Goal: Task Accomplishment & Management: Complete application form

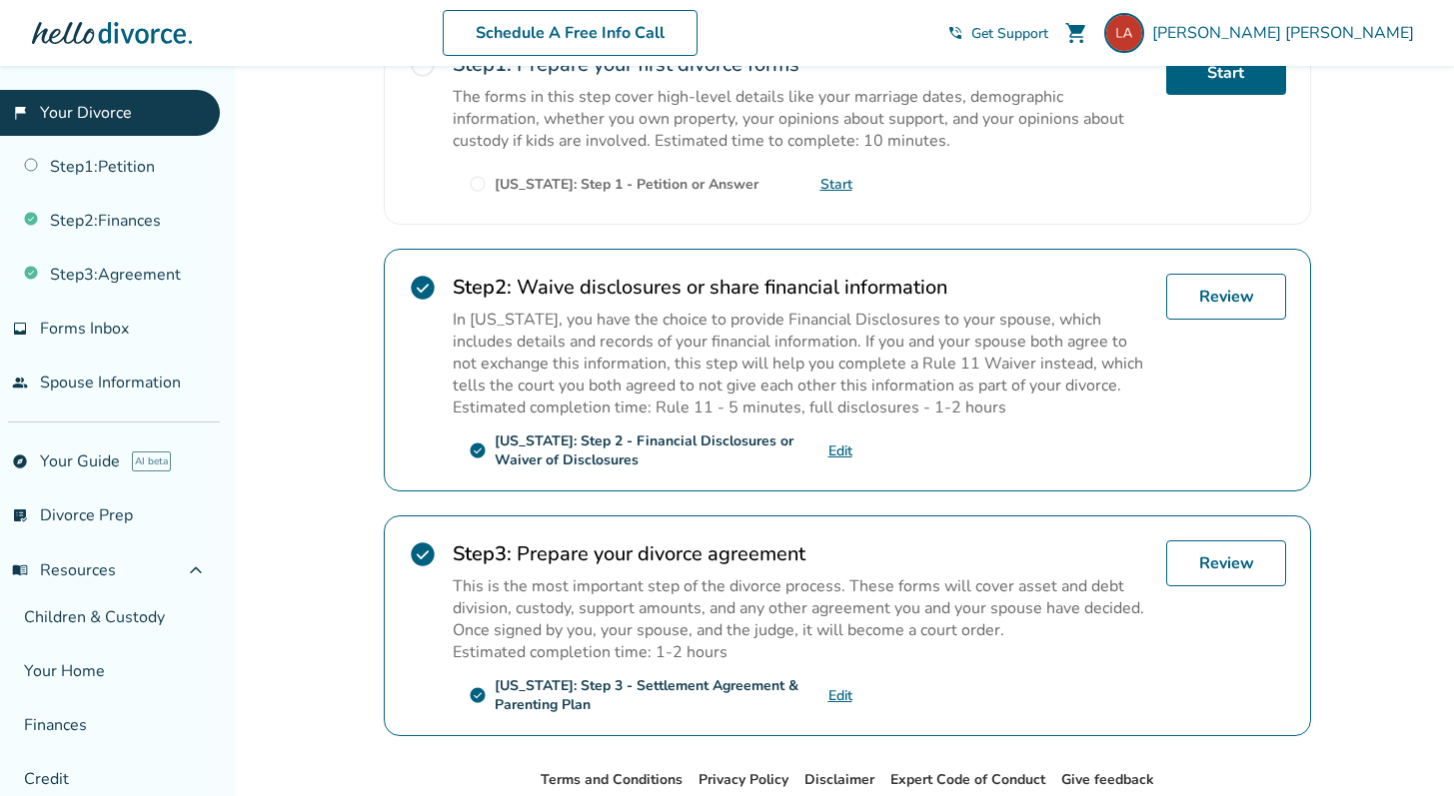
scroll to position [393, 0]
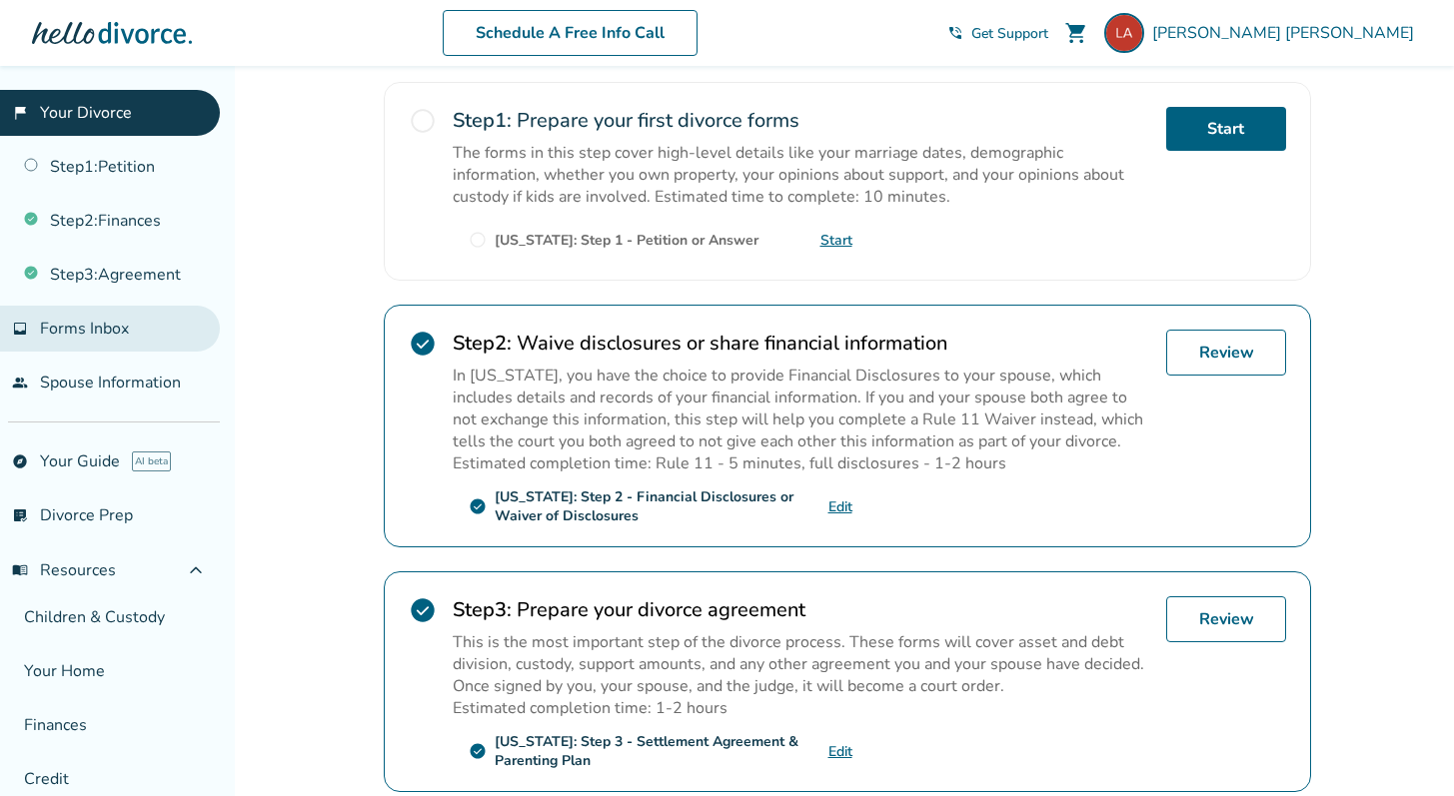
click at [130, 327] on link "inbox Forms Inbox" at bounding box center [110, 329] width 220 height 46
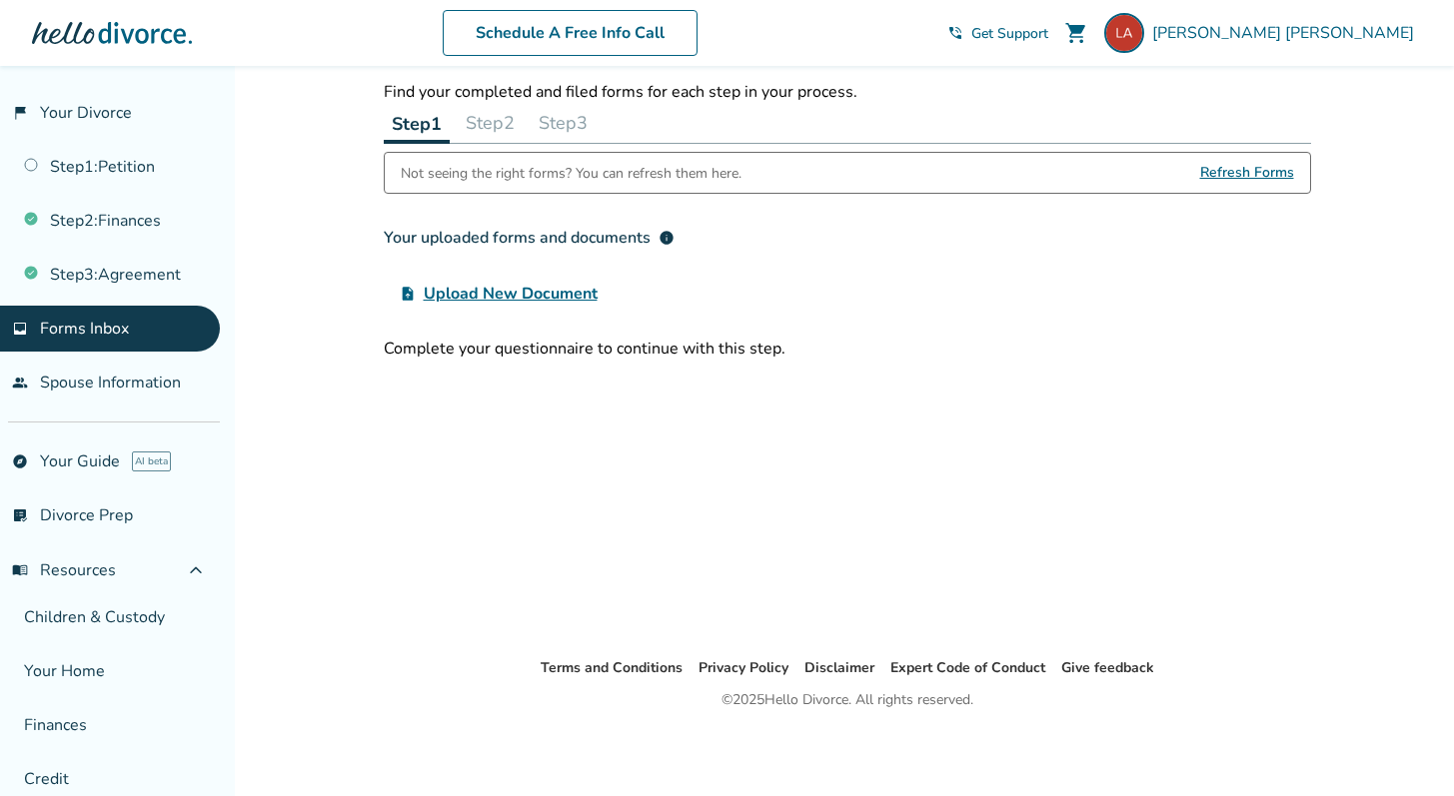
click at [483, 125] on button "Step 2" at bounding box center [490, 123] width 65 height 40
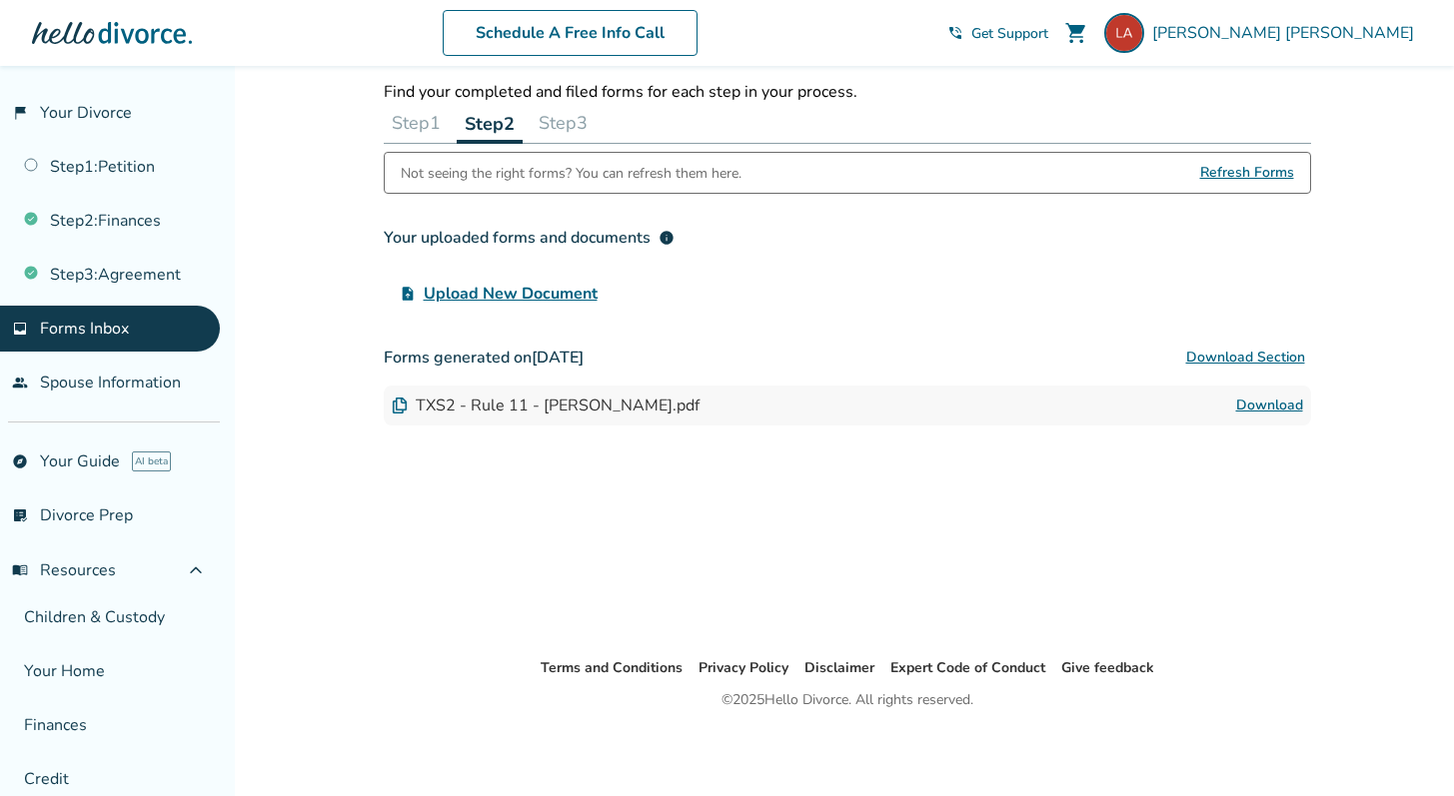
click at [631, 407] on div "TXS2 - Rule 11 - [PERSON_NAME].pdf" at bounding box center [546, 406] width 308 height 22
click at [1256, 406] on link "Download" at bounding box center [1269, 406] width 67 height 24
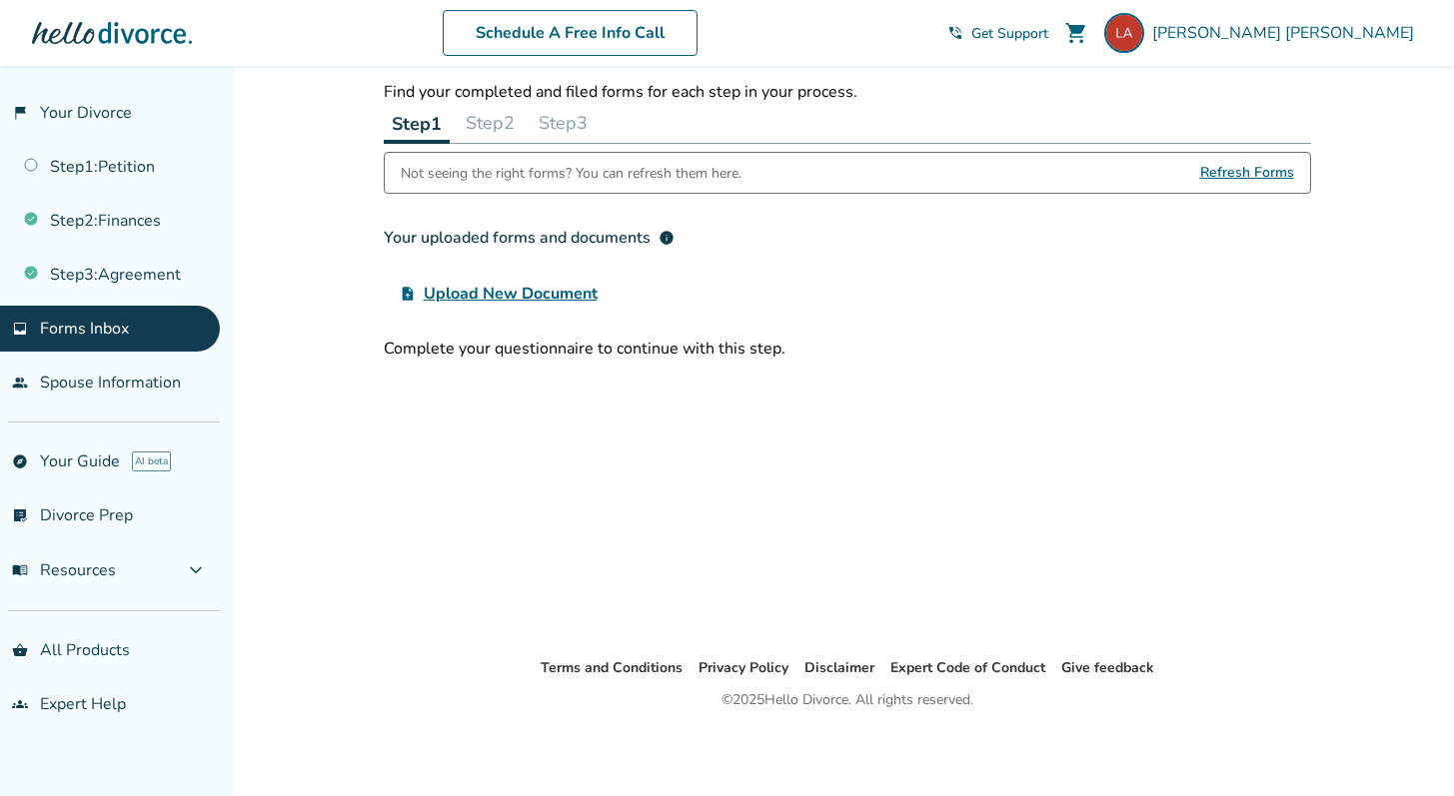
click at [489, 123] on button "Step 2" at bounding box center [490, 123] width 65 height 40
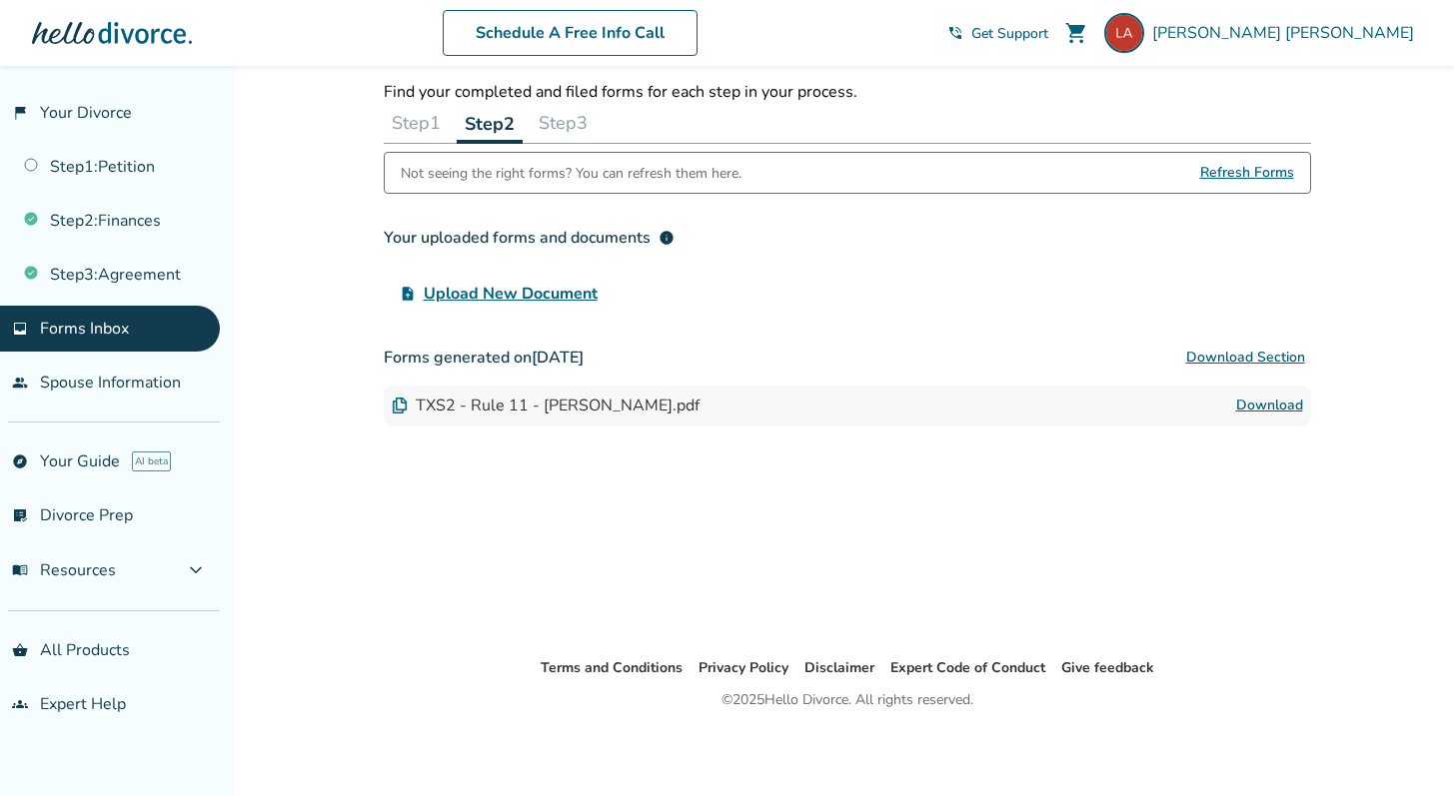
click at [569, 125] on button "Step 3" at bounding box center [563, 123] width 65 height 40
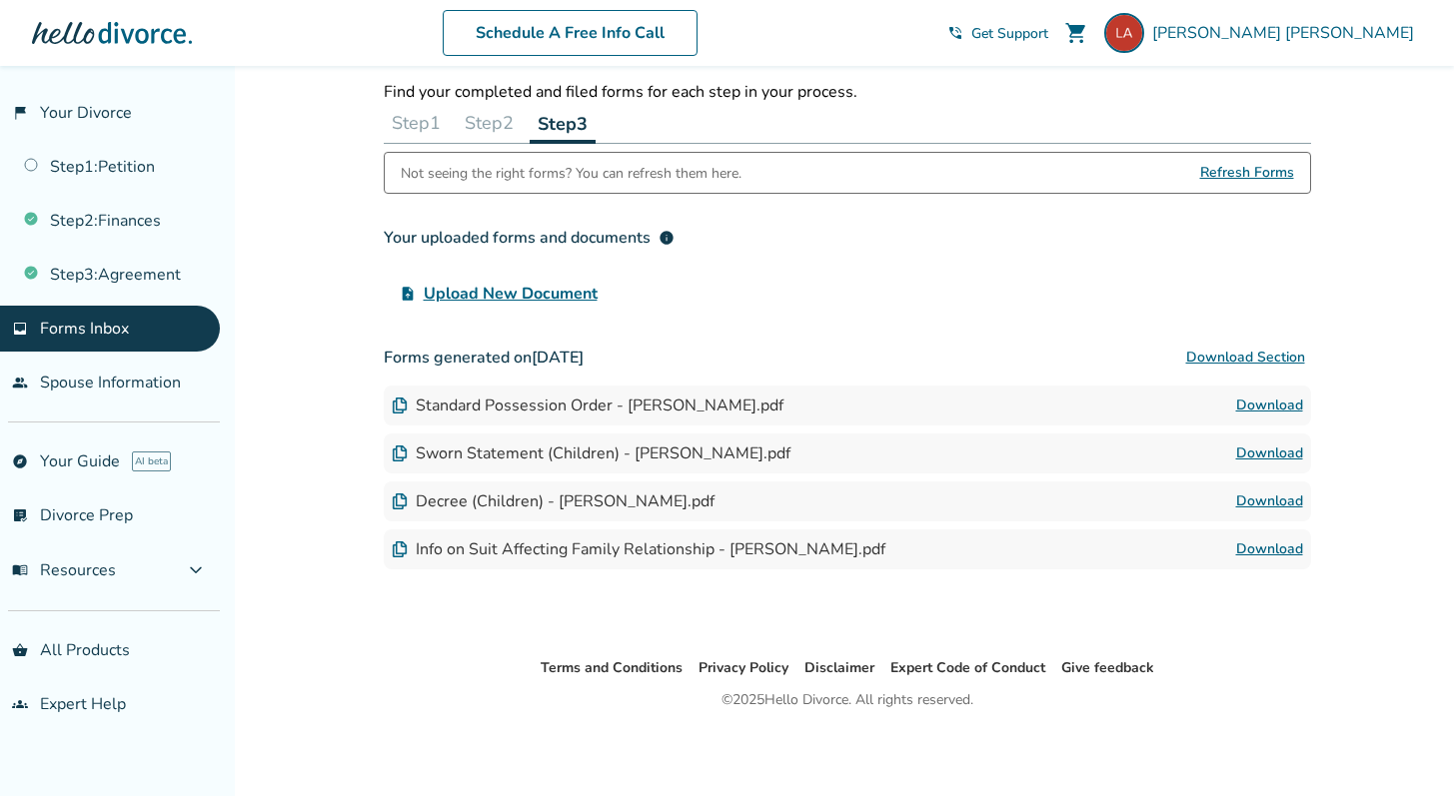
click at [424, 124] on button "Step 1" at bounding box center [416, 123] width 65 height 40
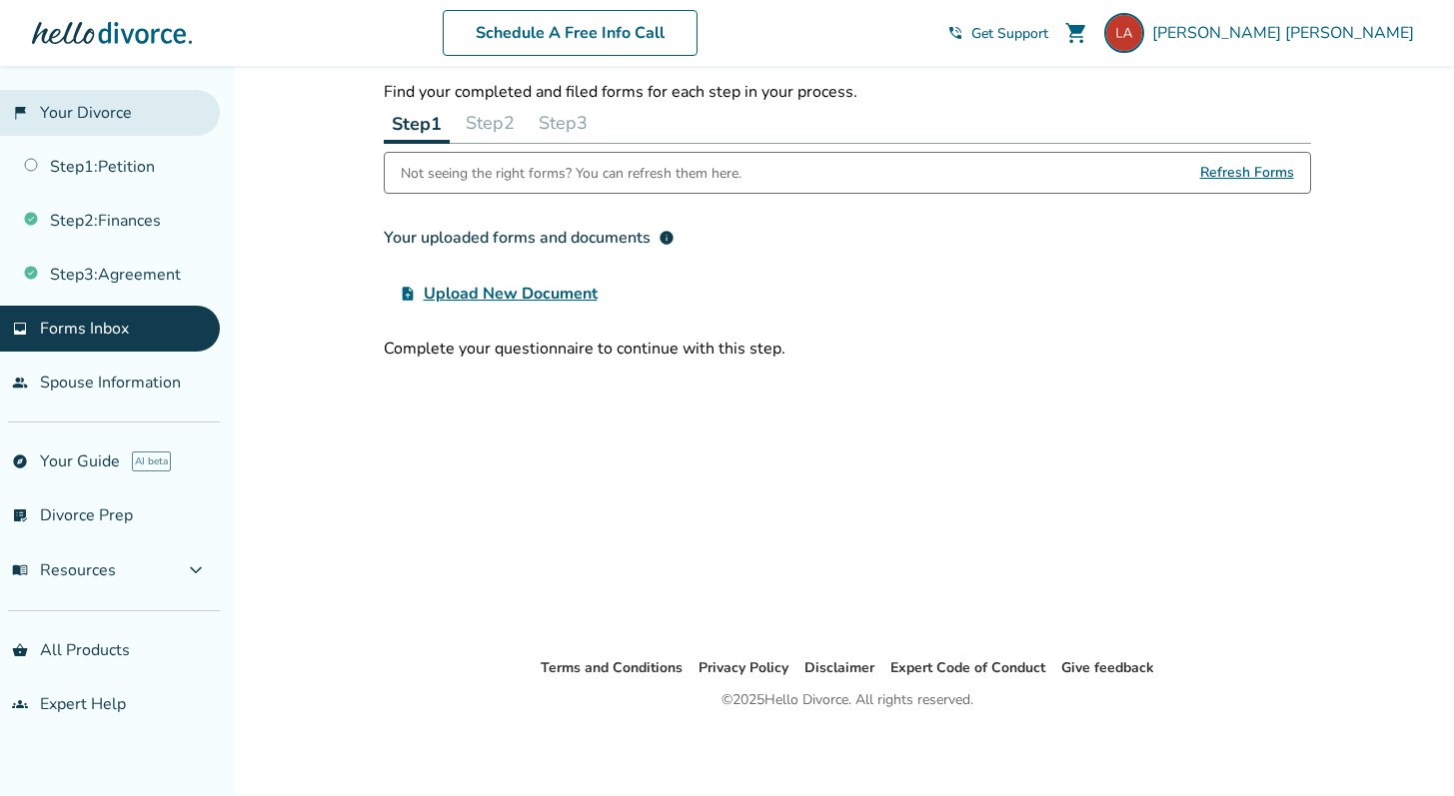
click at [104, 124] on link "flag_2 Your Divorce" at bounding box center [110, 113] width 220 height 46
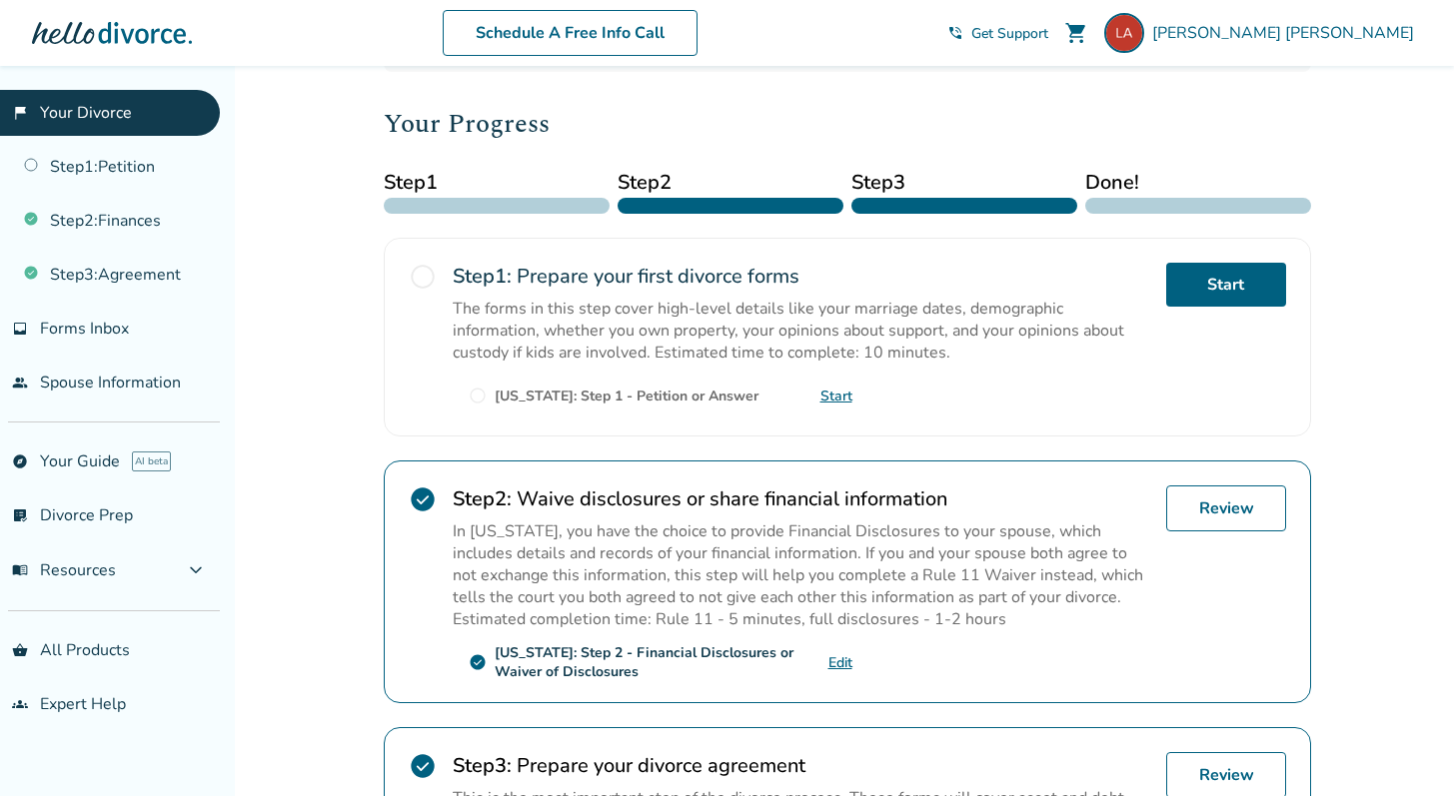
scroll to position [209, 0]
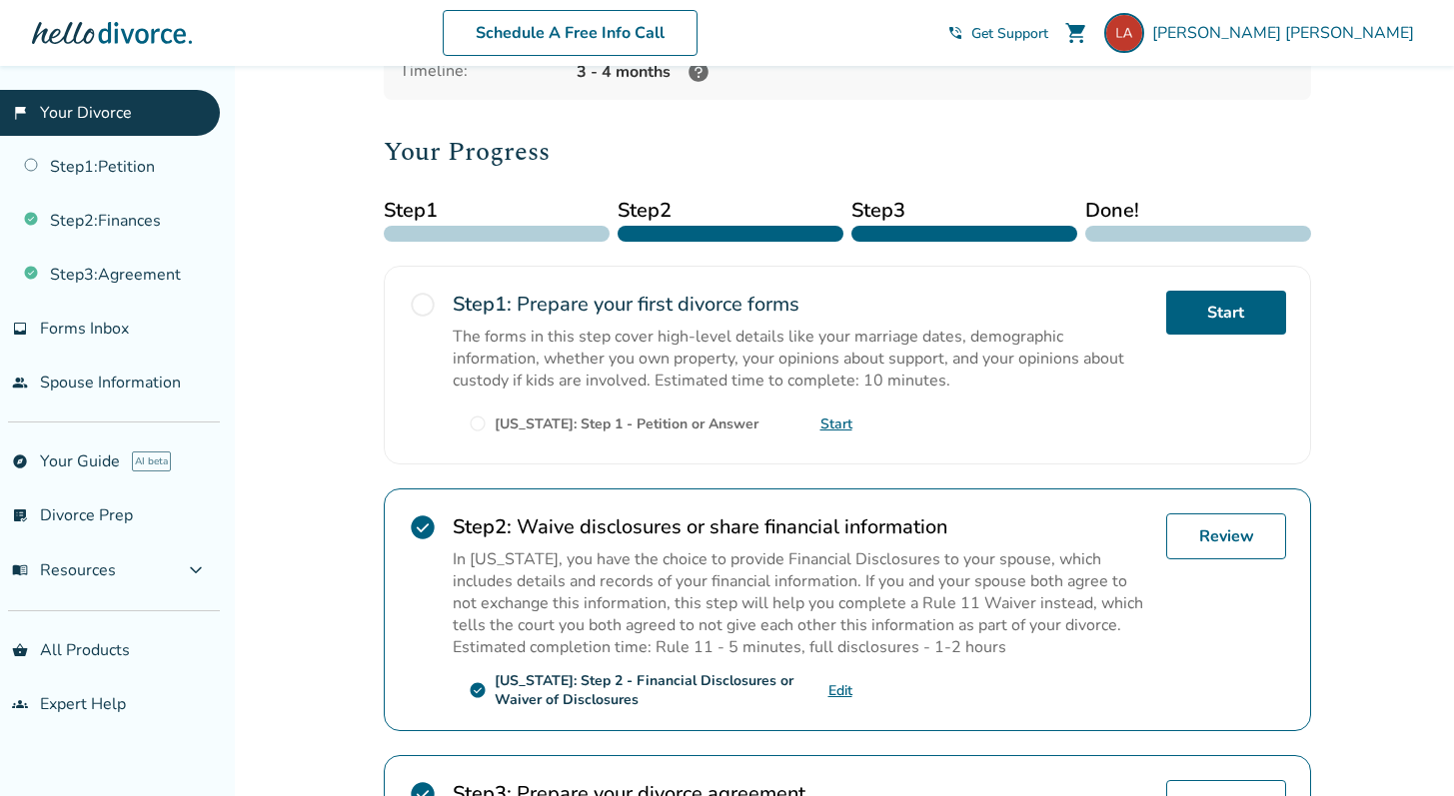
click at [1166, 221] on span "Done!" at bounding box center [1198, 211] width 226 height 30
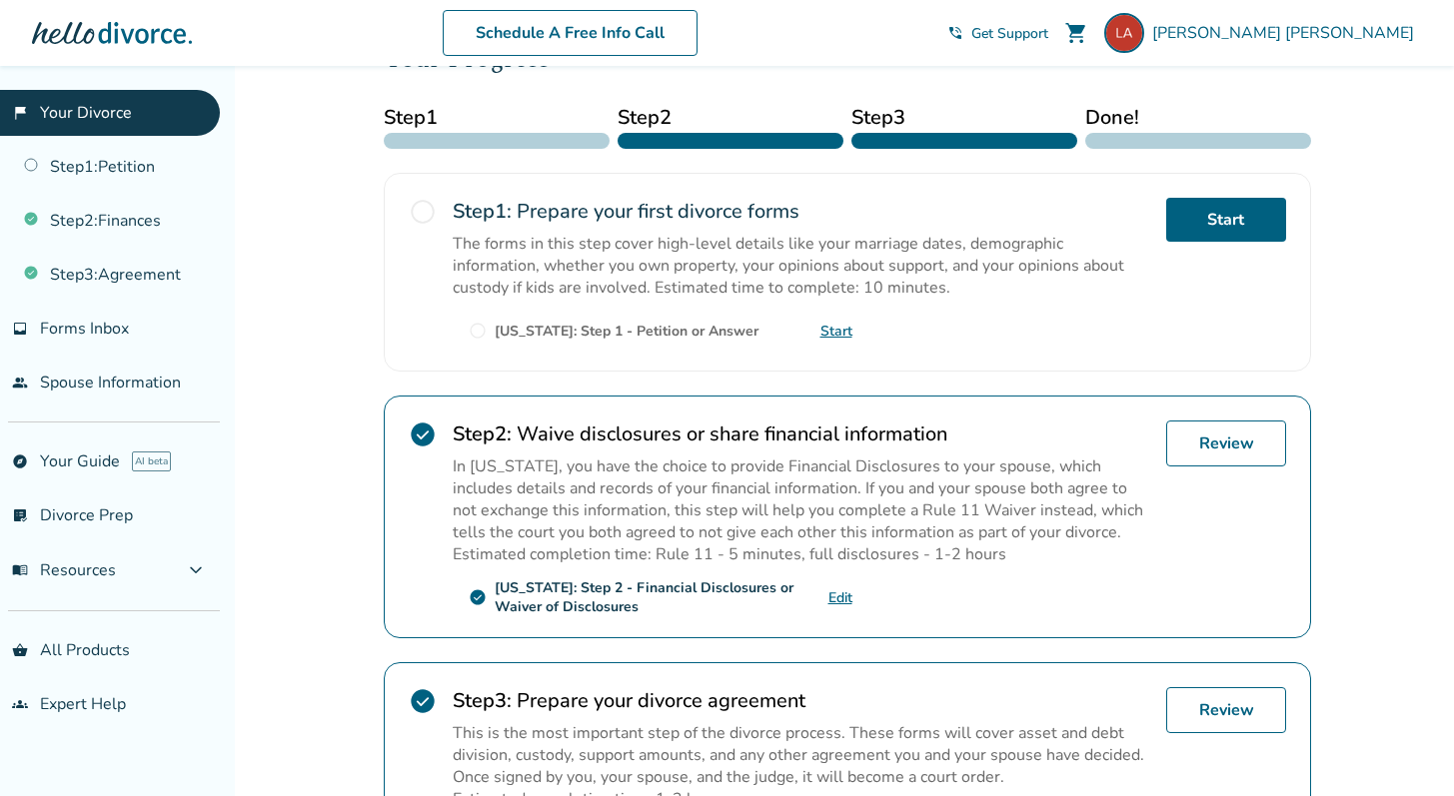
scroll to position [308, 0]
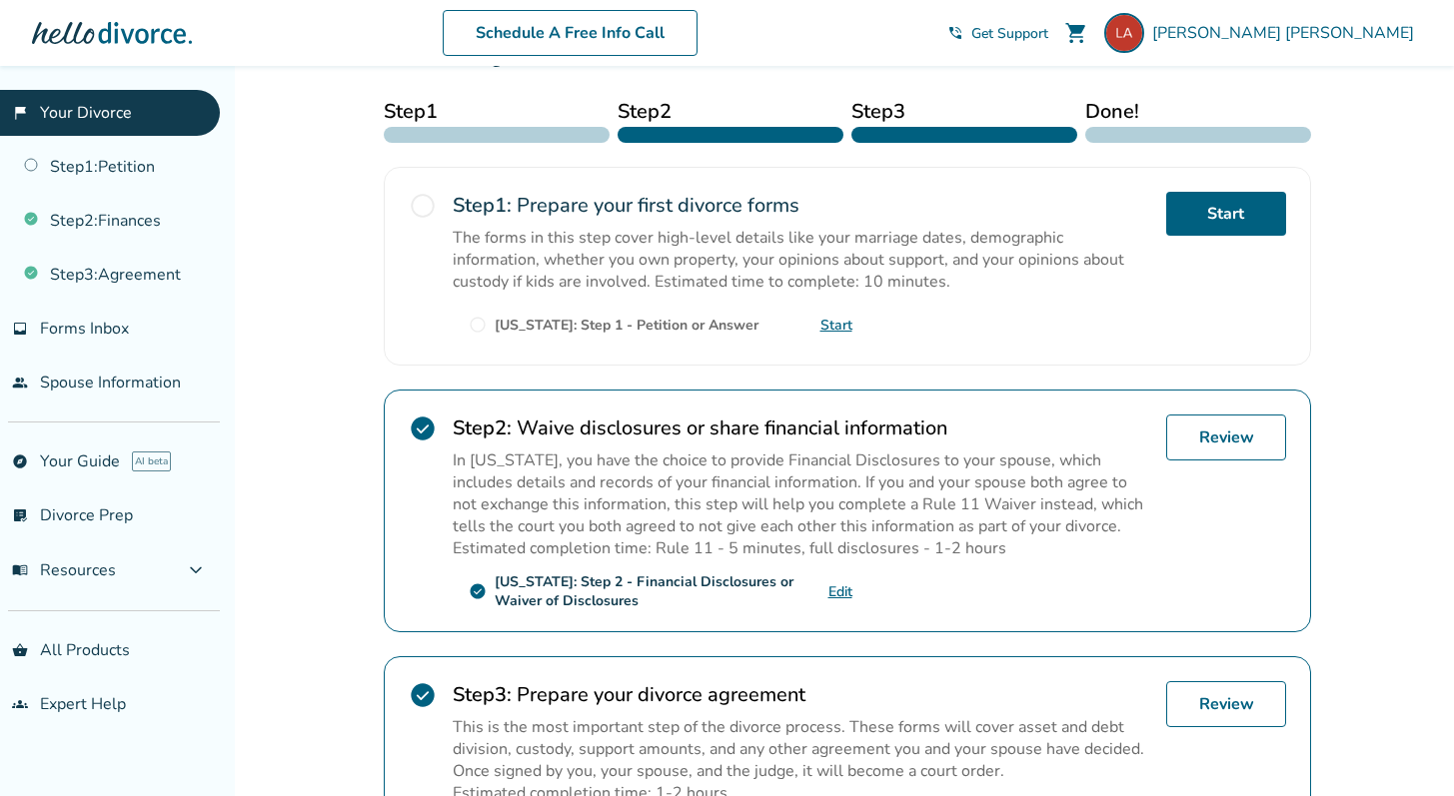
click at [832, 328] on link "Start" at bounding box center [836, 325] width 32 height 19
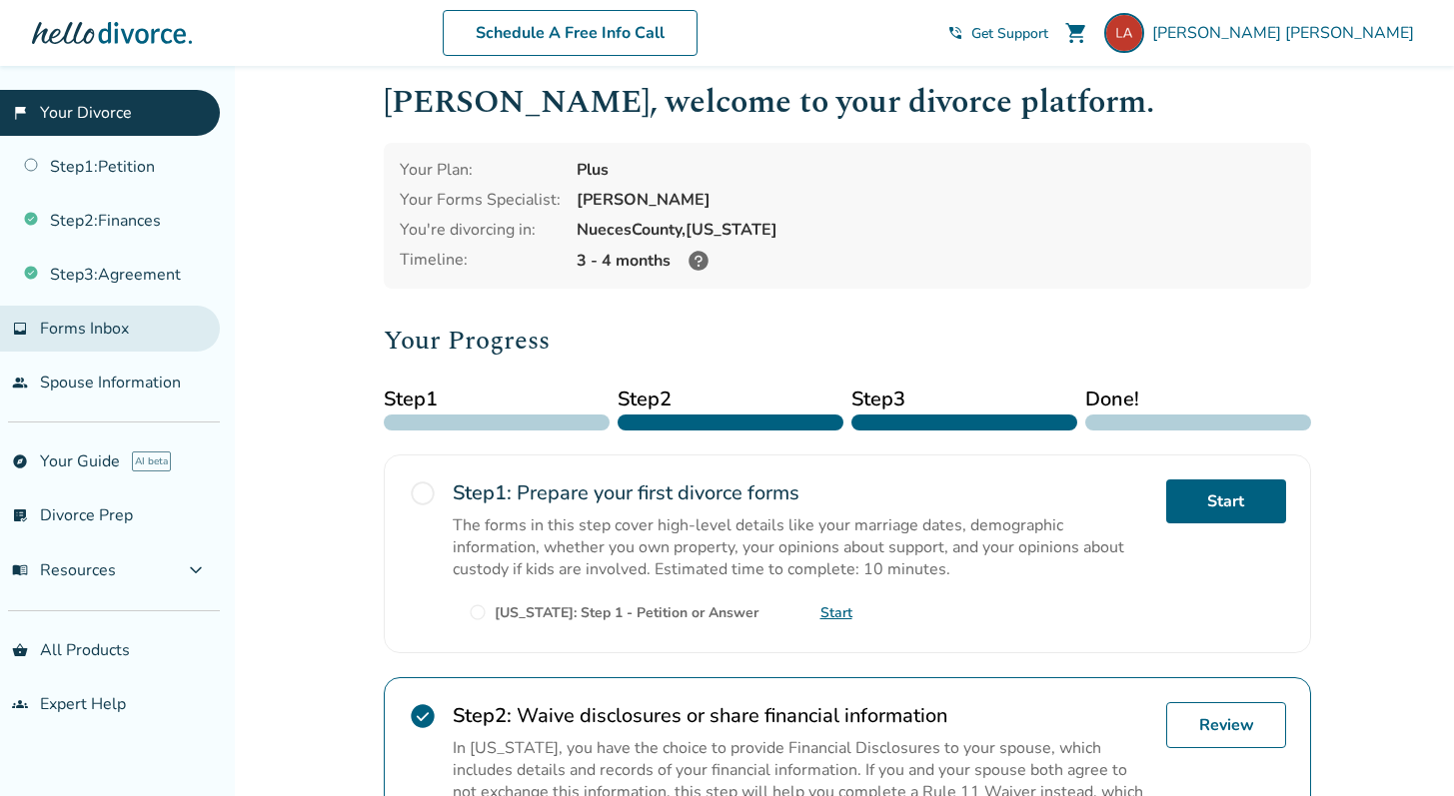
scroll to position [0, 0]
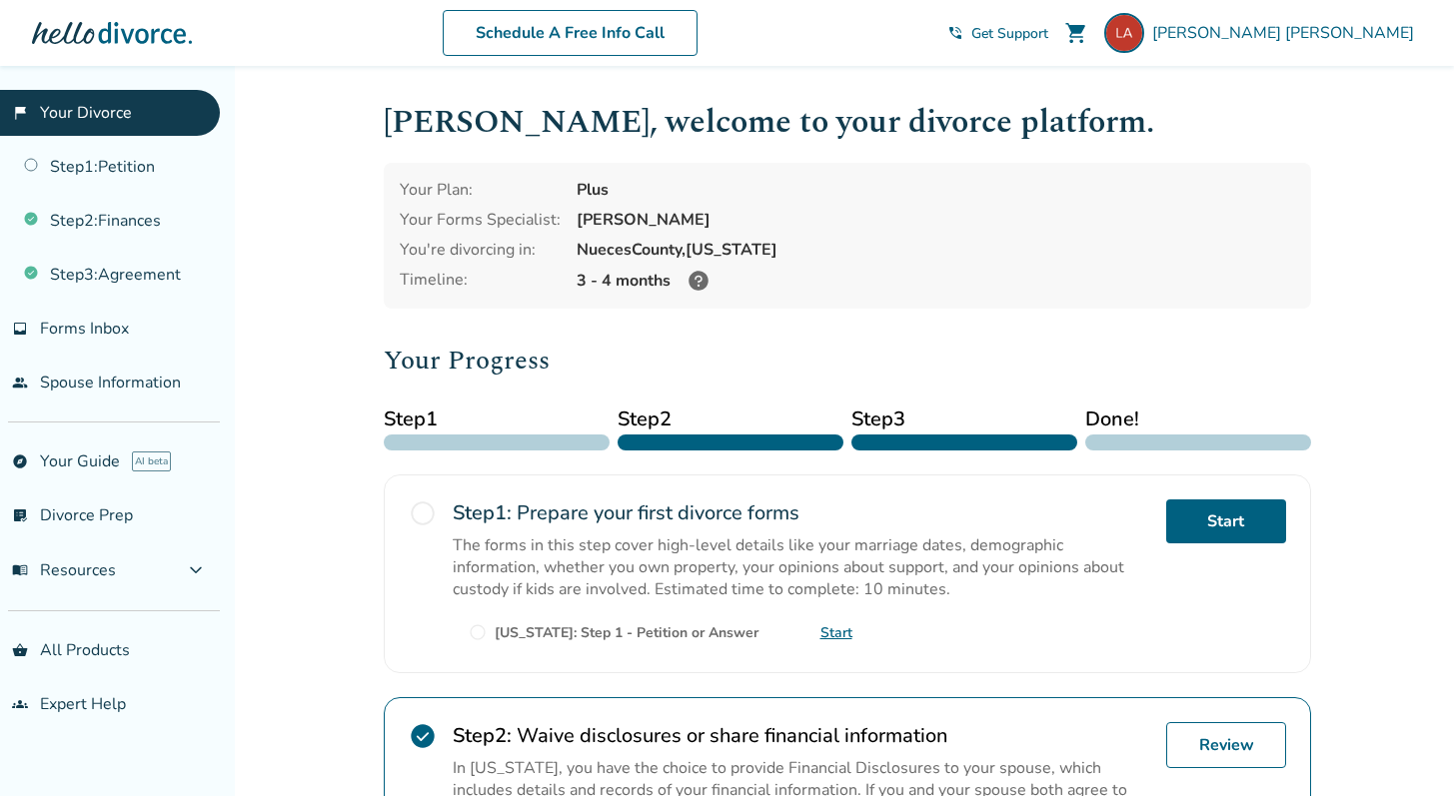
click at [698, 277] on icon at bounding box center [698, 281] width 24 height 24
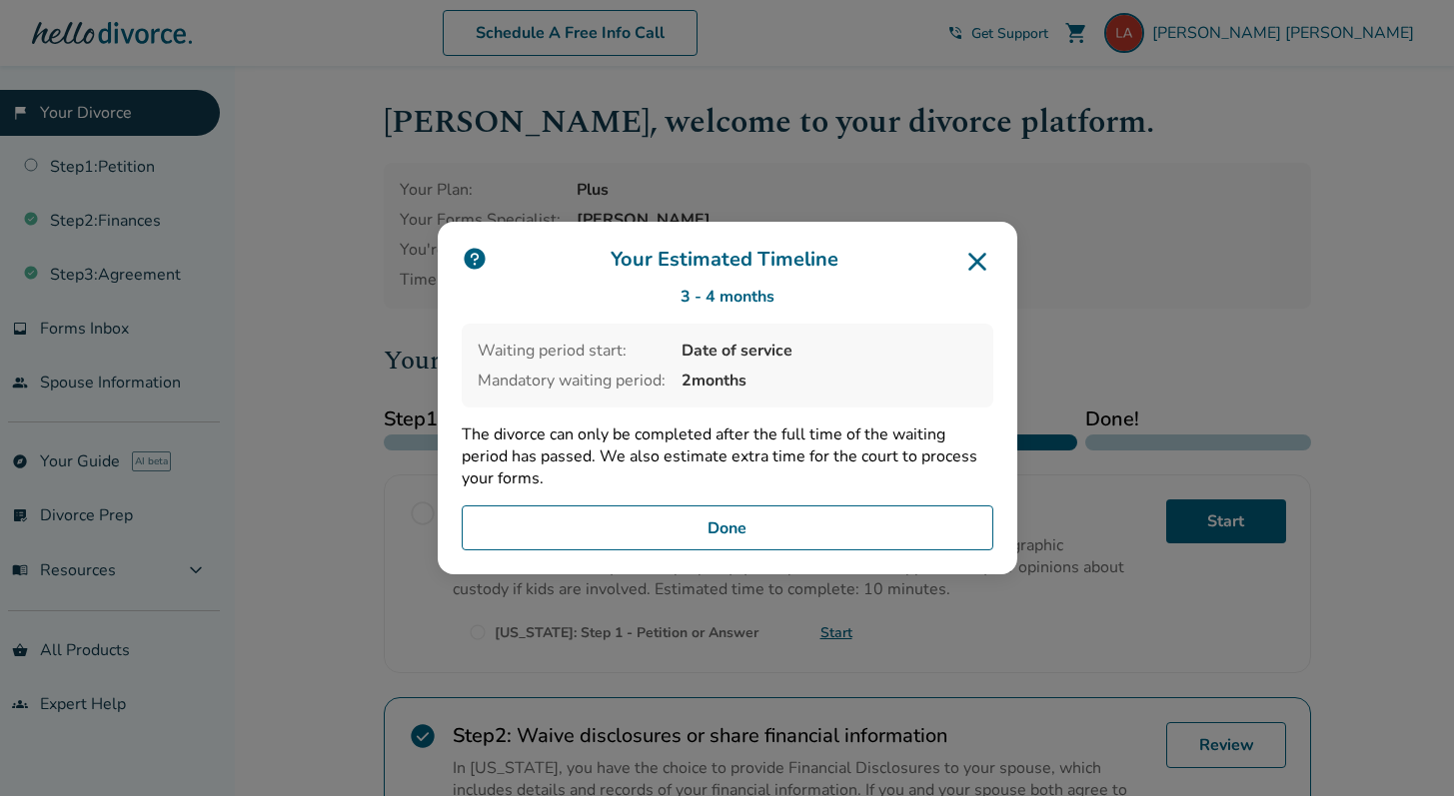
click at [613, 526] on button "Done" at bounding box center [728, 529] width 532 height 46
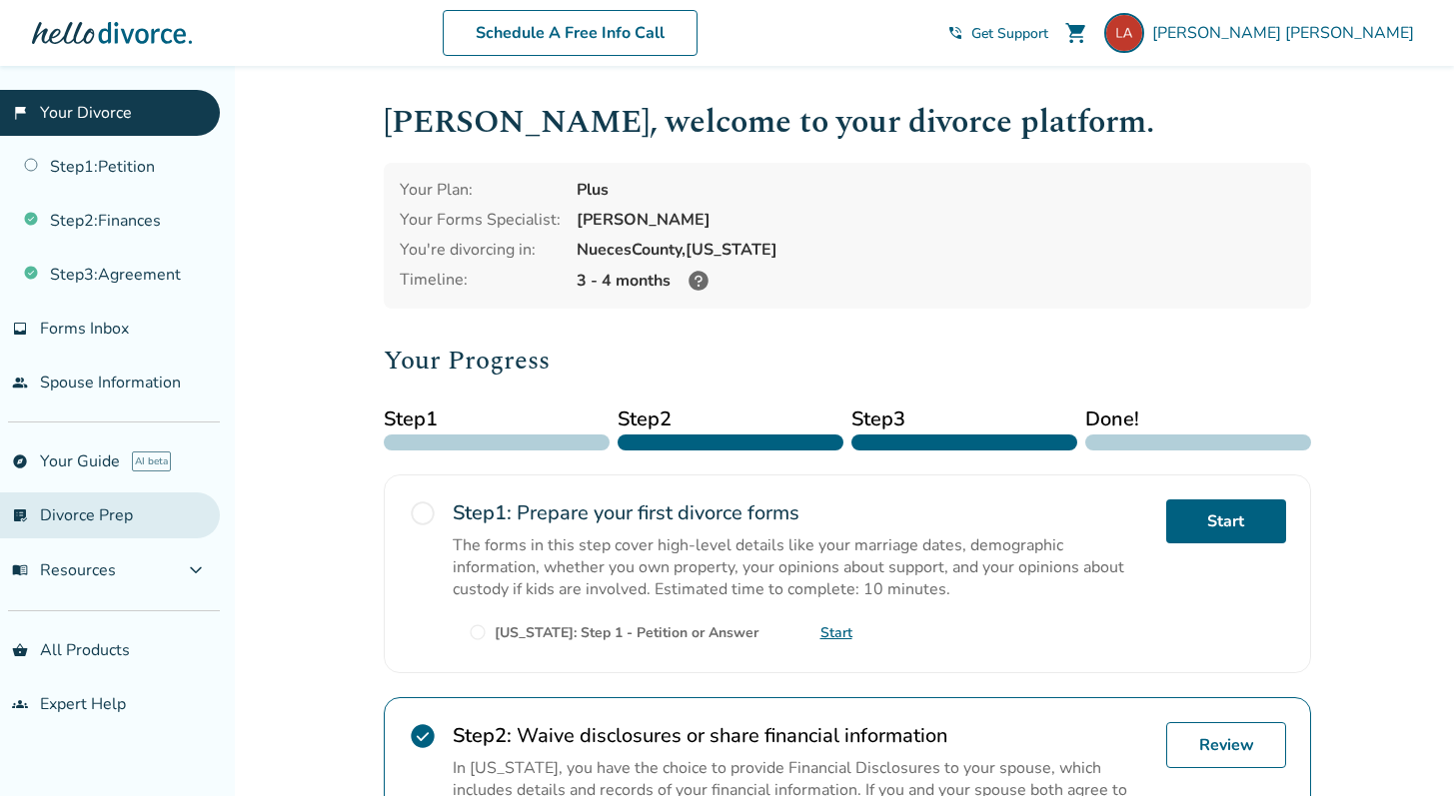
click at [92, 521] on link "list_alt_check Divorce Prep" at bounding box center [110, 516] width 220 height 46
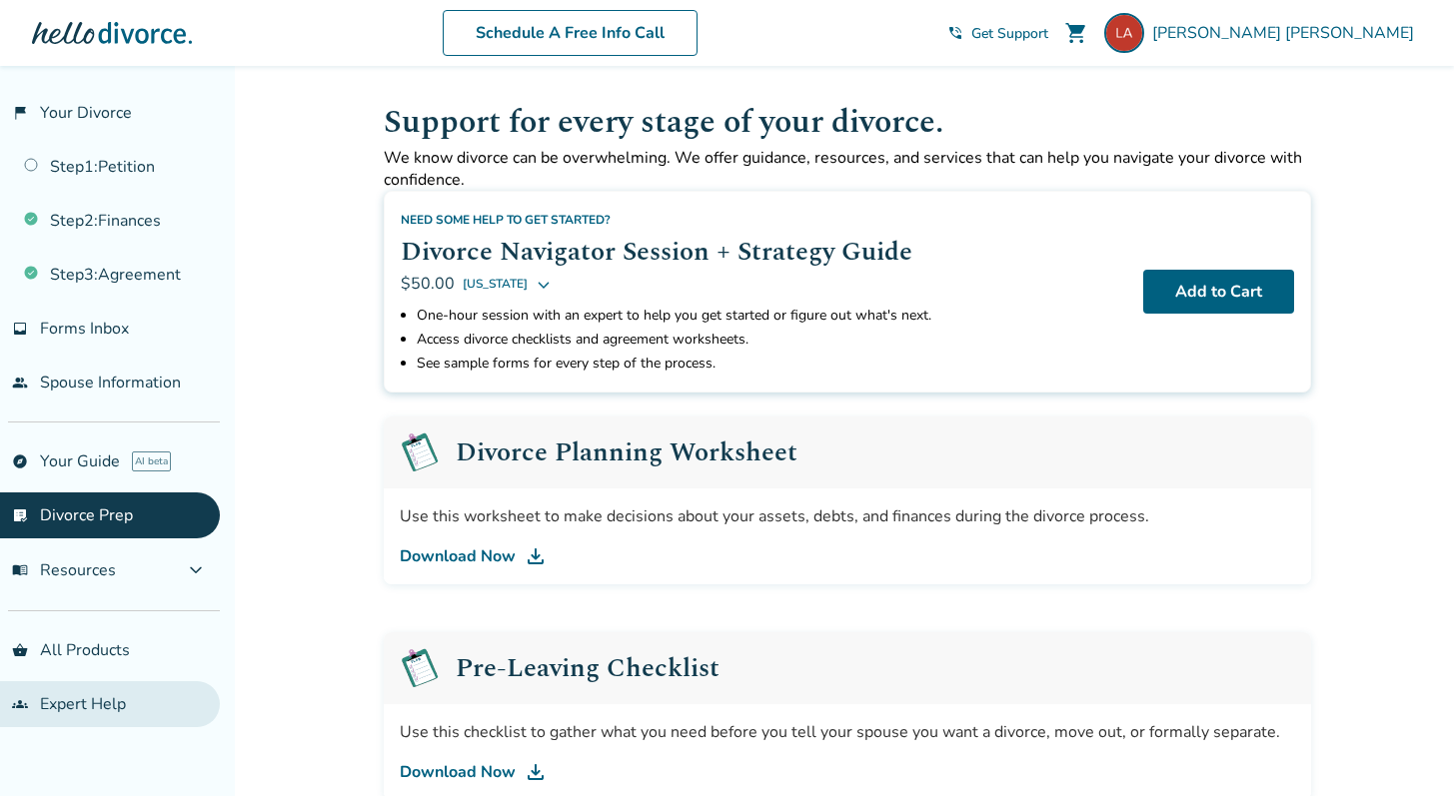
click at [96, 706] on link "groups Expert Help" at bounding box center [110, 704] width 220 height 46
